Goal: Task Accomplishment & Management: Manage account settings

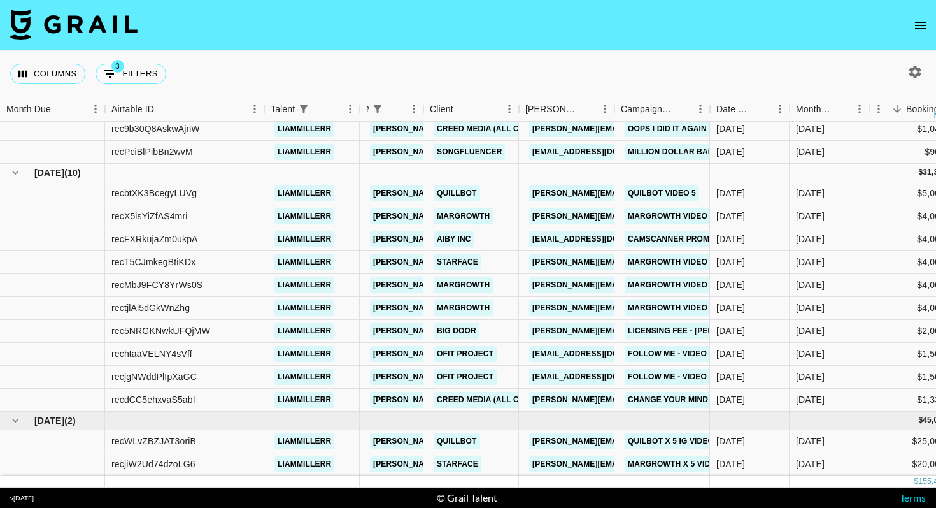
scroll to position [518, 0]
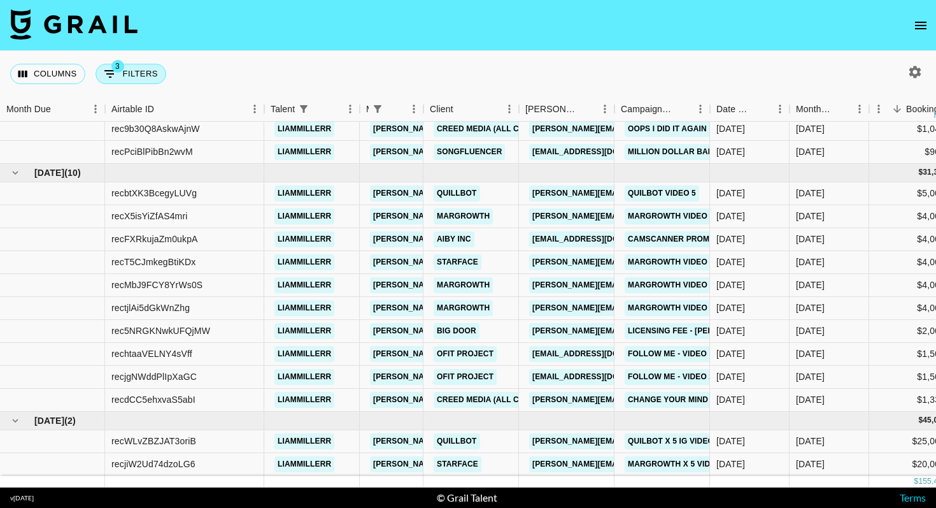
click at [150, 83] on button "3 Filters" at bounding box center [131, 74] width 71 height 20
select select "managerIds"
select select "status"
select select "not"
select select "declined"
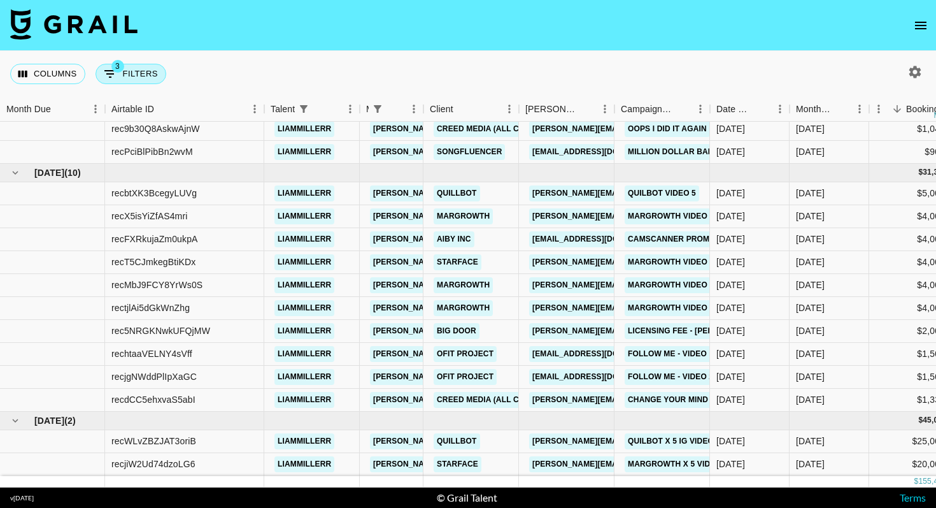
select select "talentName"
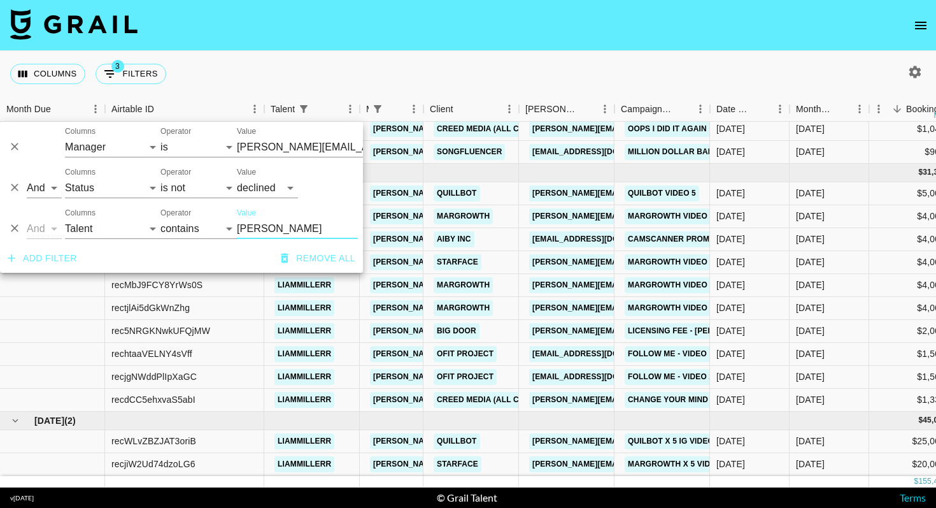
click at [25, 226] on div "And Or Columns Grail Platform ID Airtable ID Talent Manager Client [PERSON_NAME…" at bounding box center [181, 223] width 363 height 41
click at [6, 227] on button "Delete" at bounding box center [14, 227] width 19 height 19
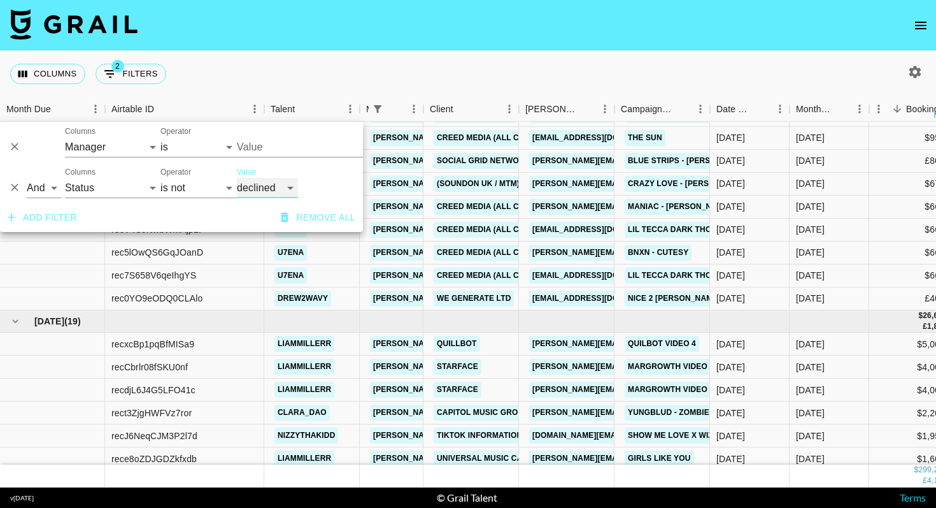
type input "[PERSON_NAME][EMAIL_ADDRESS][DOMAIN_NAME]"
click at [62, 220] on button "Add filter" at bounding box center [43, 218] width 80 height 24
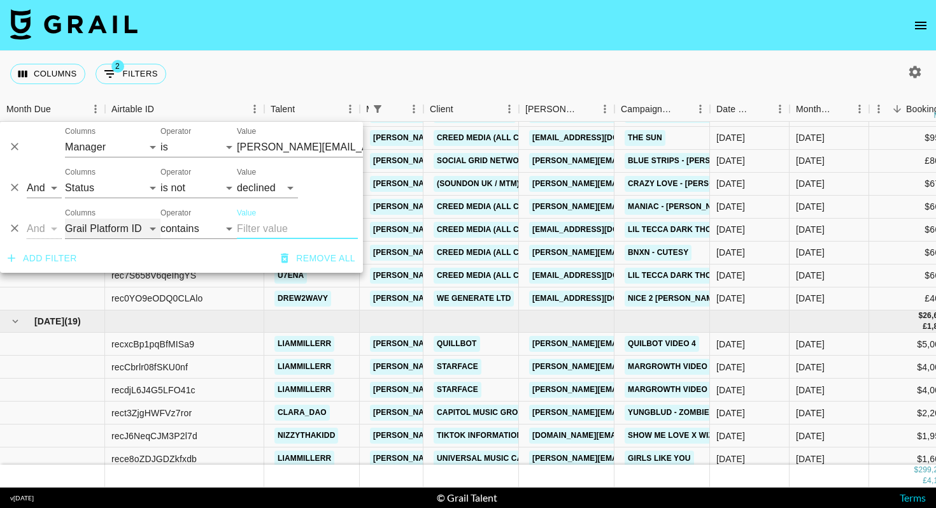
click at [117, 226] on select "Grail Platform ID Airtable ID Talent Manager Client [PERSON_NAME] Campaign (Typ…" at bounding box center [113, 228] width 96 height 20
type input "[PERSON_NAME][EMAIL_ADDRESS][DOMAIN_NAME]"
select select "status"
select select "is"
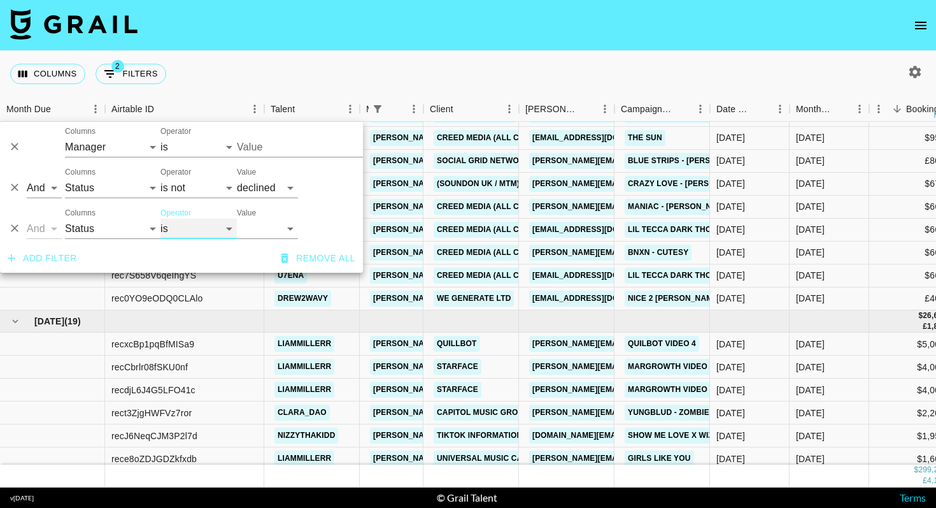
click at [211, 231] on select "is is not is any of is not any of" at bounding box center [199, 228] width 76 height 20
type input "[PERSON_NAME][EMAIL_ADDRESS][DOMAIN_NAME]"
select select "not"
click at [253, 227] on select "confirmed declined draft posted approved cancelled badDebt" at bounding box center [267, 228] width 61 height 20
type input "[PERSON_NAME][EMAIL_ADDRESS][DOMAIN_NAME]"
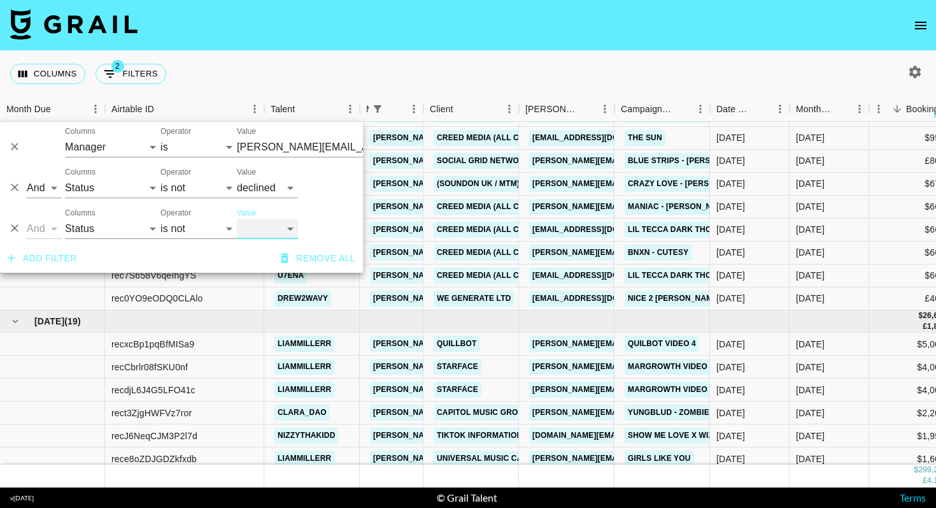
select select "cancelled"
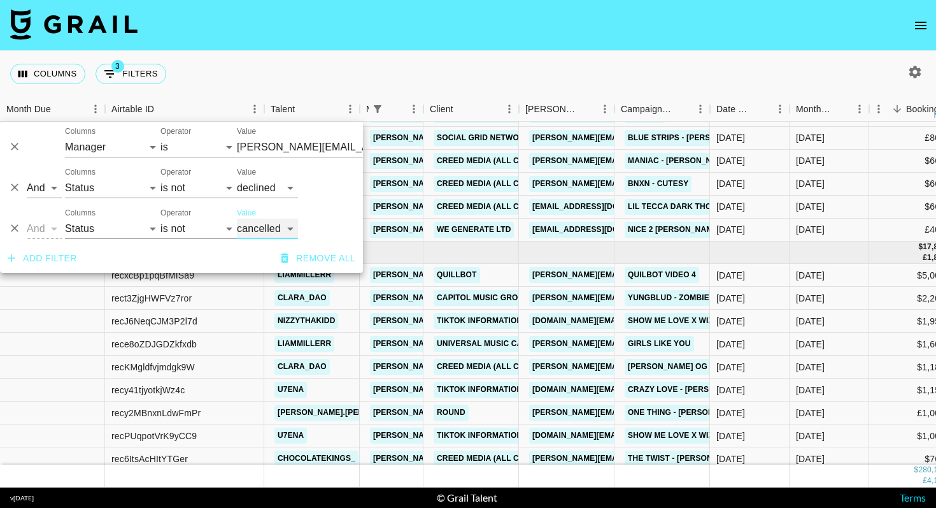
scroll to position [495, 0]
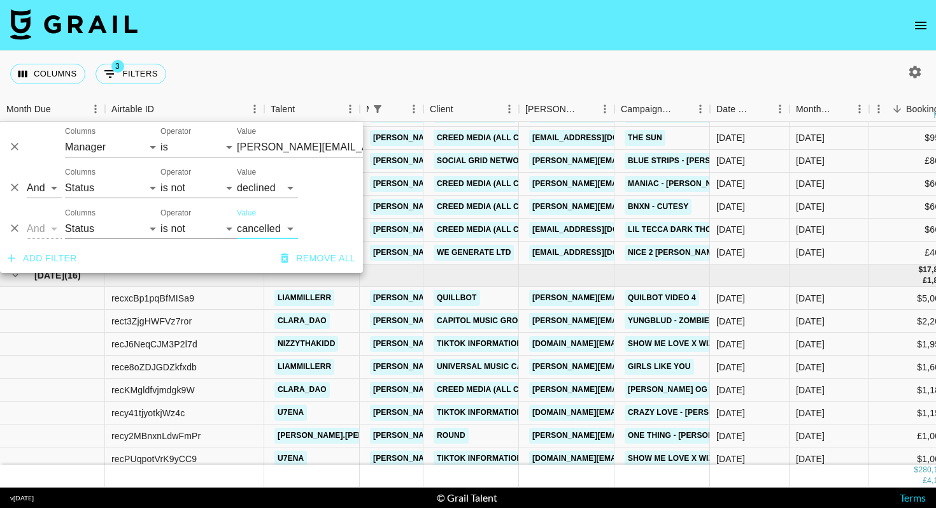
click at [52, 258] on button "Add filter" at bounding box center [43, 259] width 80 height 24
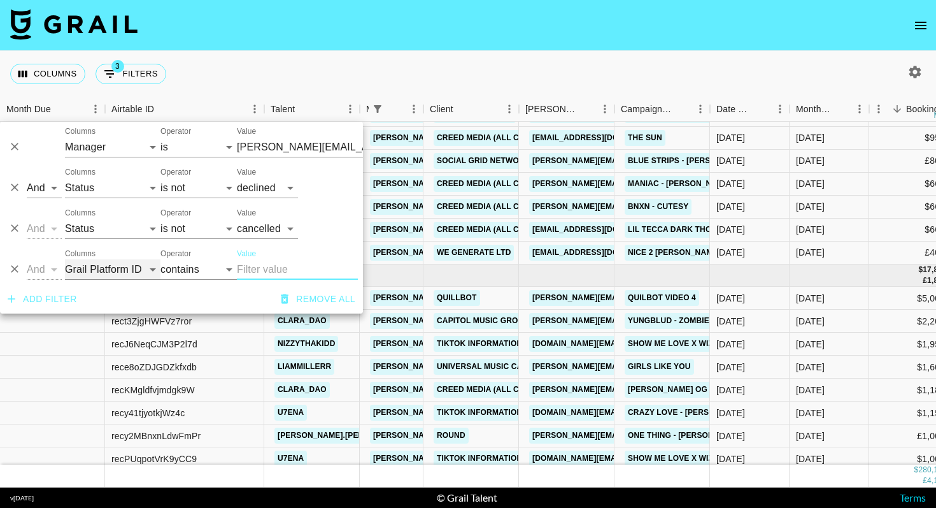
click at [109, 261] on select "Grail Platform ID Airtable ID Talent Manager Client [PERSON_NAME] Campaign (Typ…" at bounding box center [113, 269] width 96 height 20
select select "status"
select select "is"
click at [263, 266] on select "confirmed declined draft posted approved cancelled badDebt" at bounding box center [267, 269] width 61 height 20
click at [115, 276] on select "Grail Platform ID Airtable ID Talent Manager Client [PERSON_NAME] Campaign (Typ…" at bounding box center [113, 269] width 96 height 20
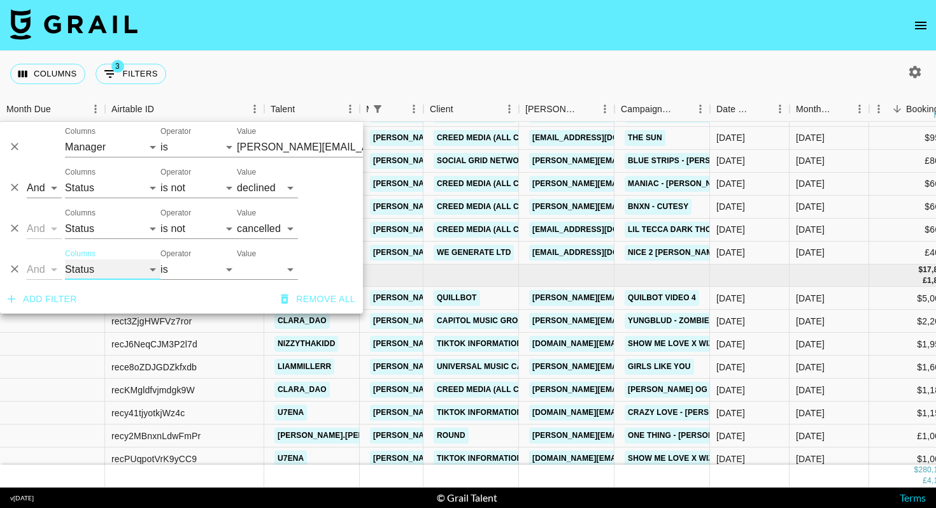
select select "monthDue2"
click at [259, 267] on select "[DATE] [DATE] '[DATE] May '[DATE] Mar '[DATE] Jan '[DATE] Nov '[DATE] Sep '[DAT…" at bounding box center [261, 269] width 48 height 20
type input "[PERSON_NAME][EMAIL_ADDRESS][DOMAIN_NAME]"
select select "[DATE]"
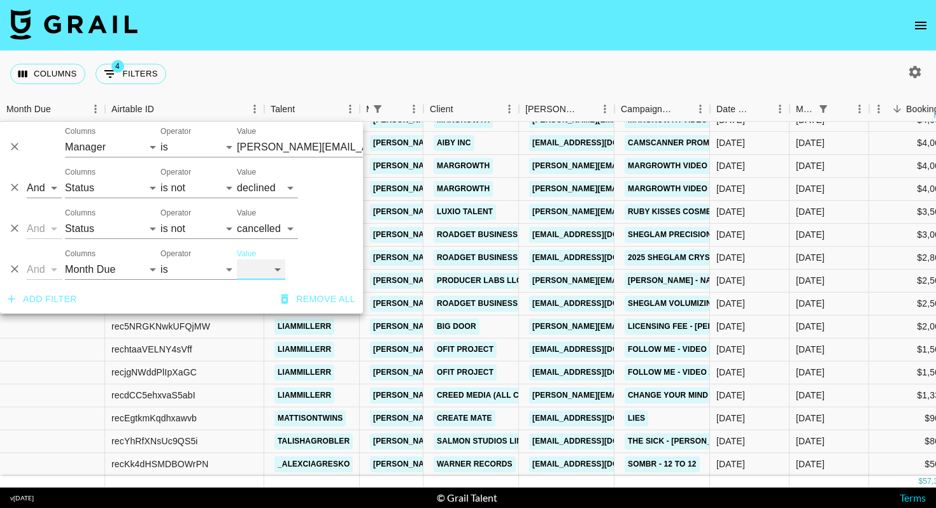
scroll to position [100, 0]
click at [579, 39] on nav at bounding box center [468, 25] width 936 height 51
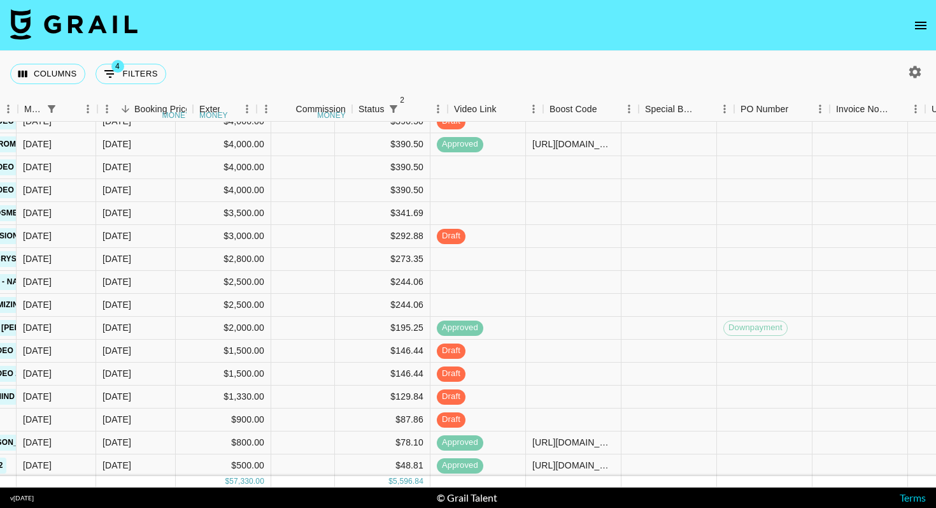
scroll to position [99, 1290]
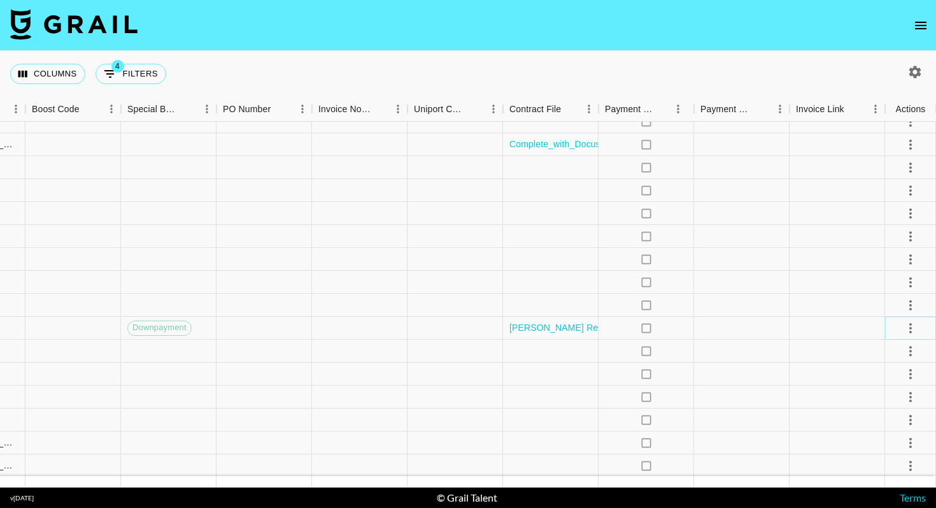
click at [915, 328] on icon "select merge strategy" at bounding box center [910, 327] width 15 height 15
click at [884, 424] on li "Cancel" at bounding box center [895, 424] width 83 height 23
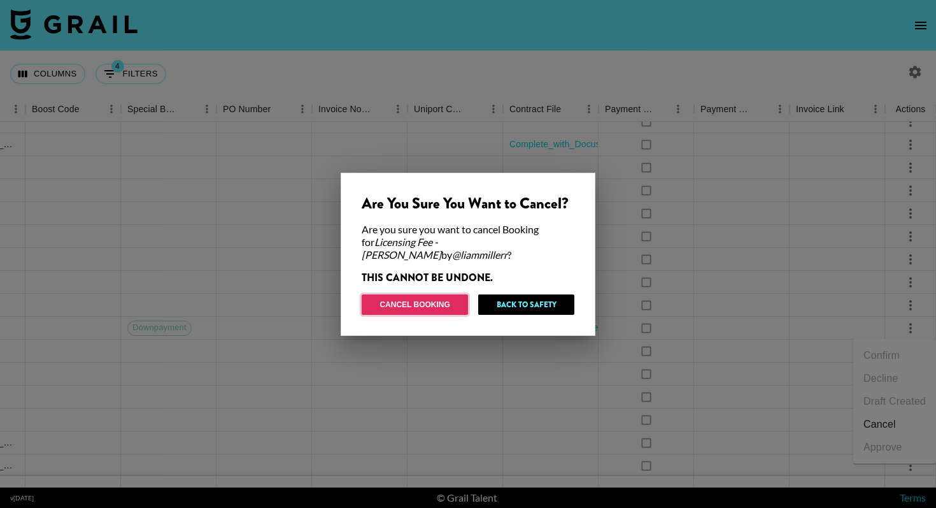
click at [440, 295] on button "Cancel Booking" at bounding box center [415, 304] width 106 height 20
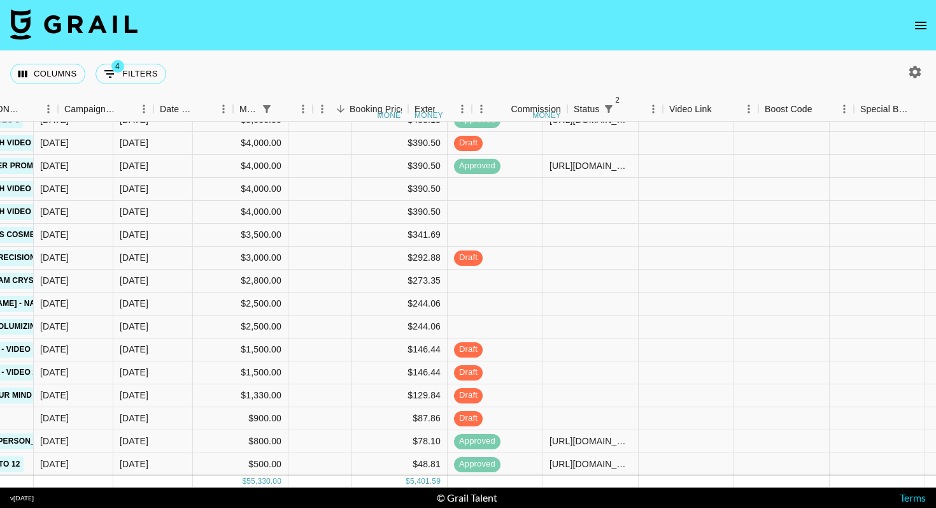
scroll to position [77, 408]
